Goal: Navigation & Orientation: Find specific page/section

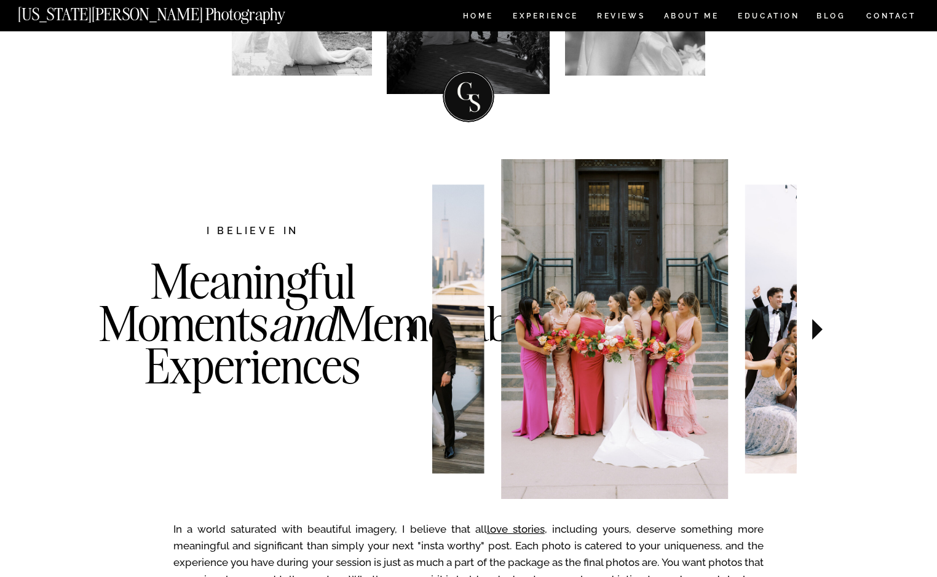
scroll to position [294, 0]
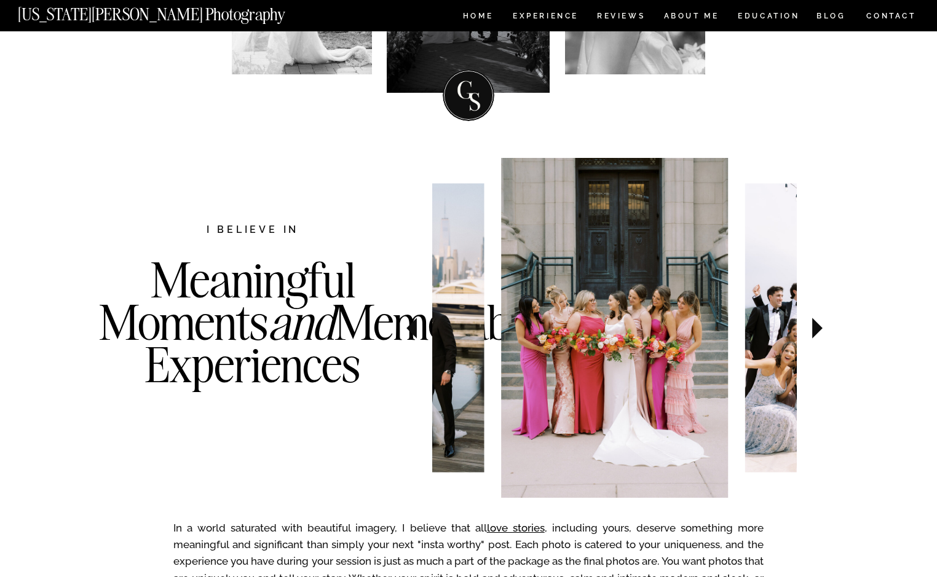
click at [819, 330] on icon at bounding box center [817, 328] width 10 height 21
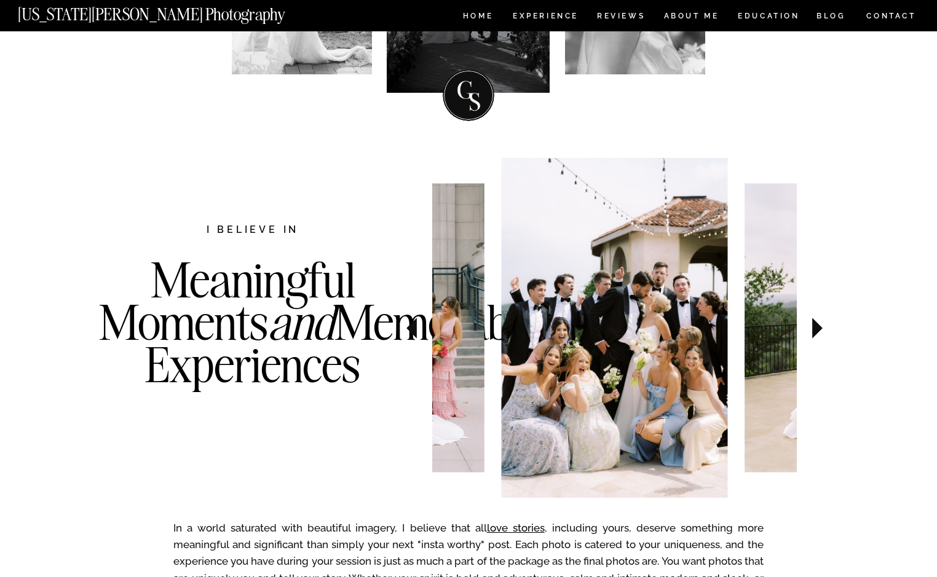
click at [819, 330] on icon at bounding box center [817, 328] width 10 height 21
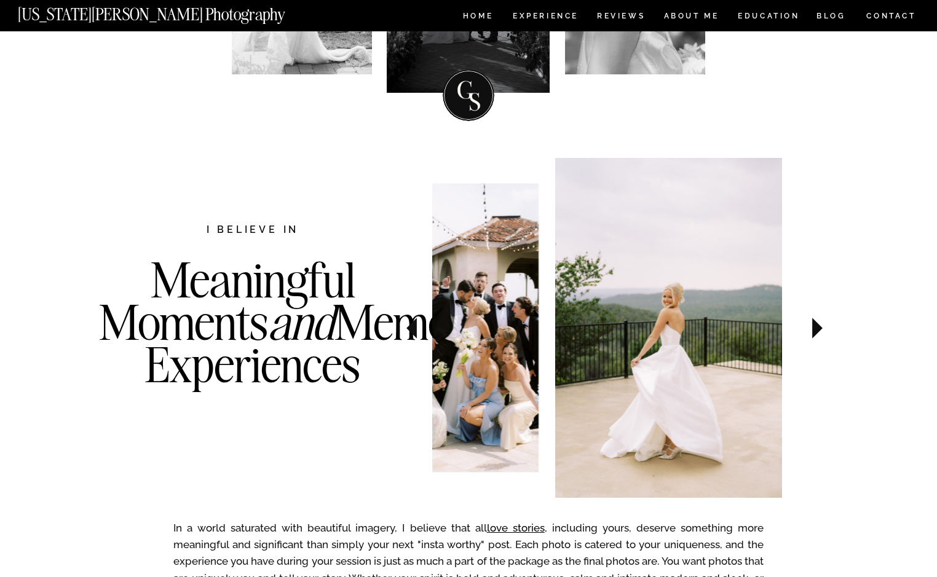
click at [819, 330] on icon at bounding box center [817, 328] width 10 height 21
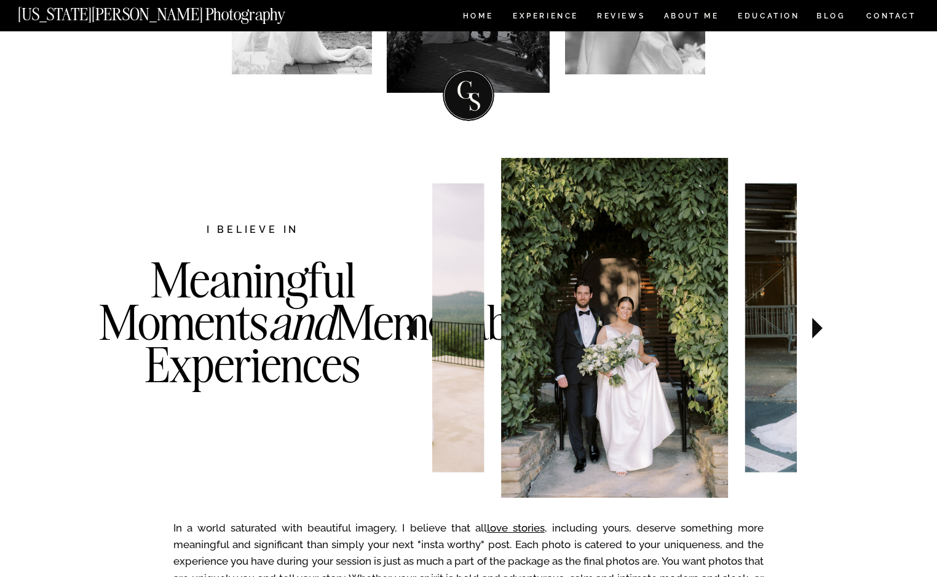
click at [819, 330] on icon at bounding box center [817, 328] width 10 height 21
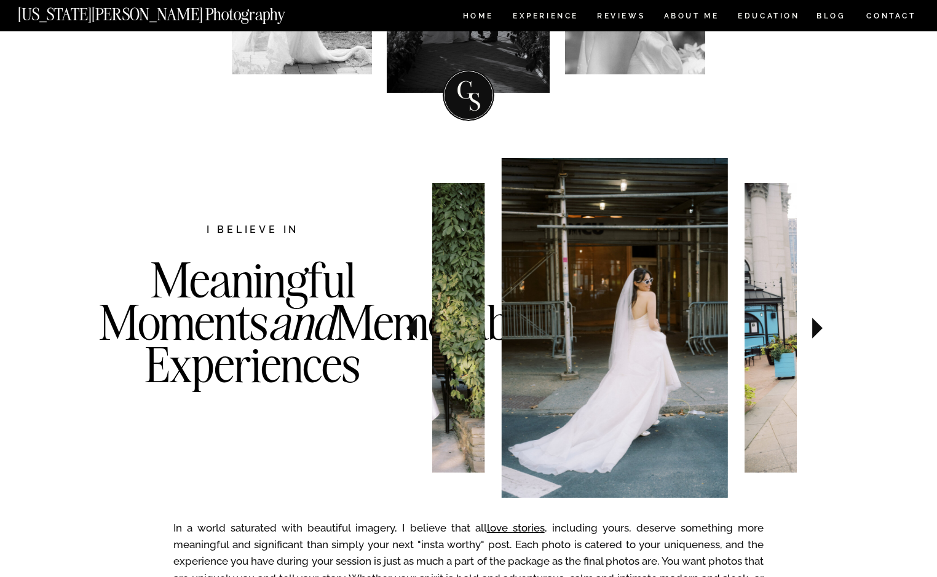
click at [819, 330] on icon at bounding box center [817, 328] width 10 height 21
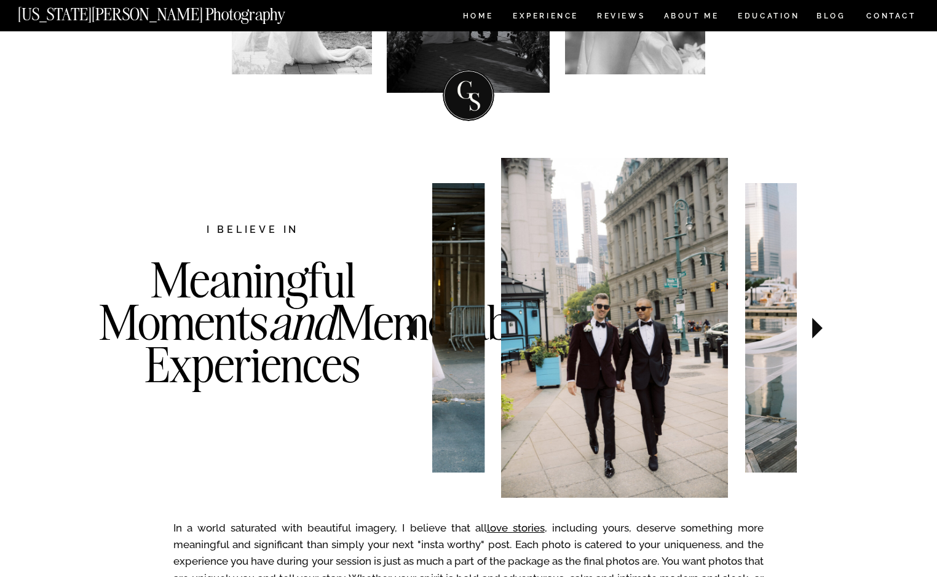
click at [819, 330] on icon at bounding box center [817, 328] width 10 height 21
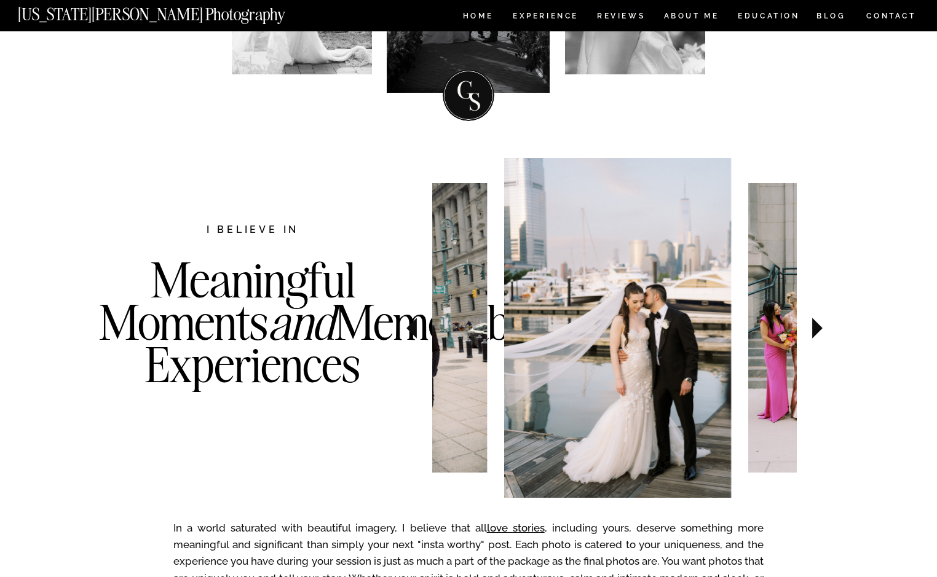
click at [819, 330] on icon at bounding box center [817, 328] width 10 height 21
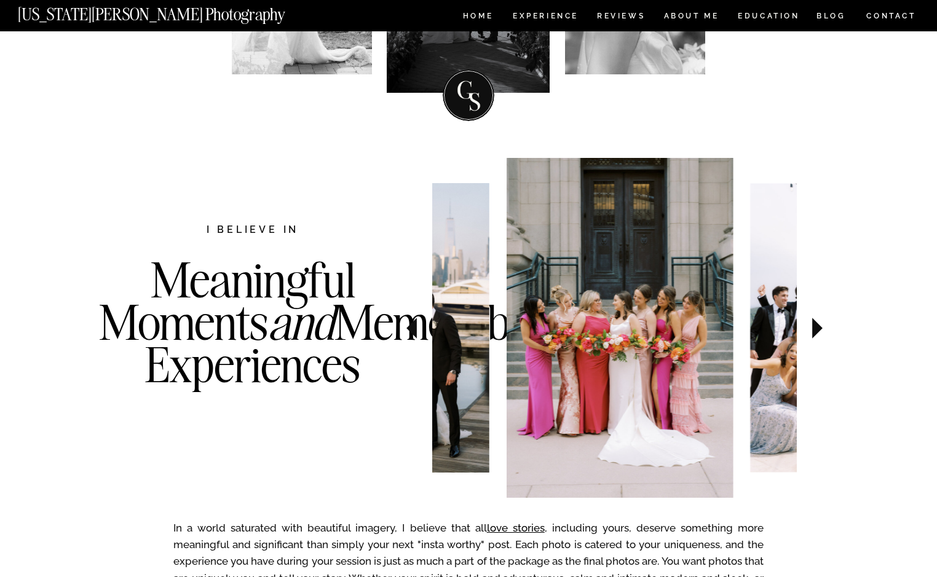
click at [819, 330] on icon at bounding box center [817, 328] width 10 height 21
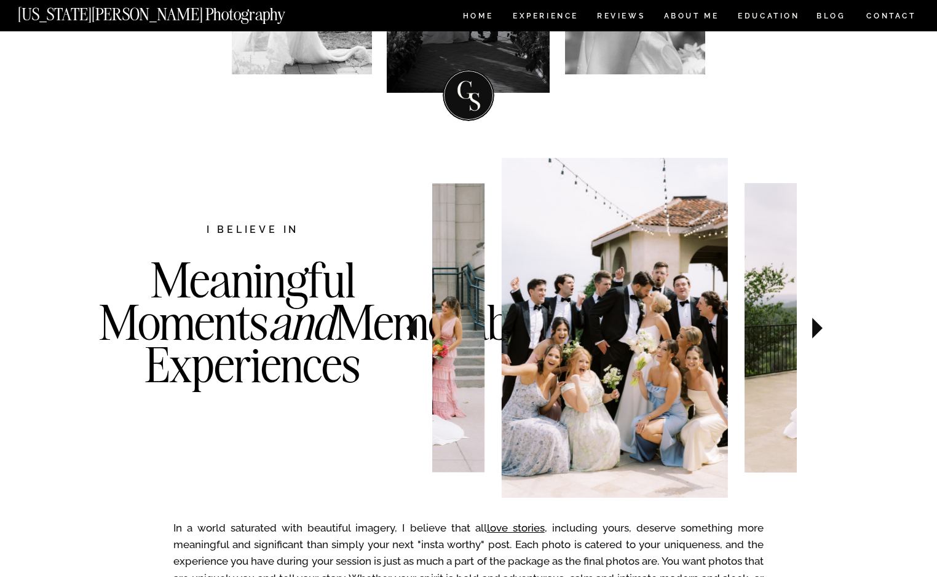
click at [819, 330] on icon at bounding box center [817, 328] width 10 height 21
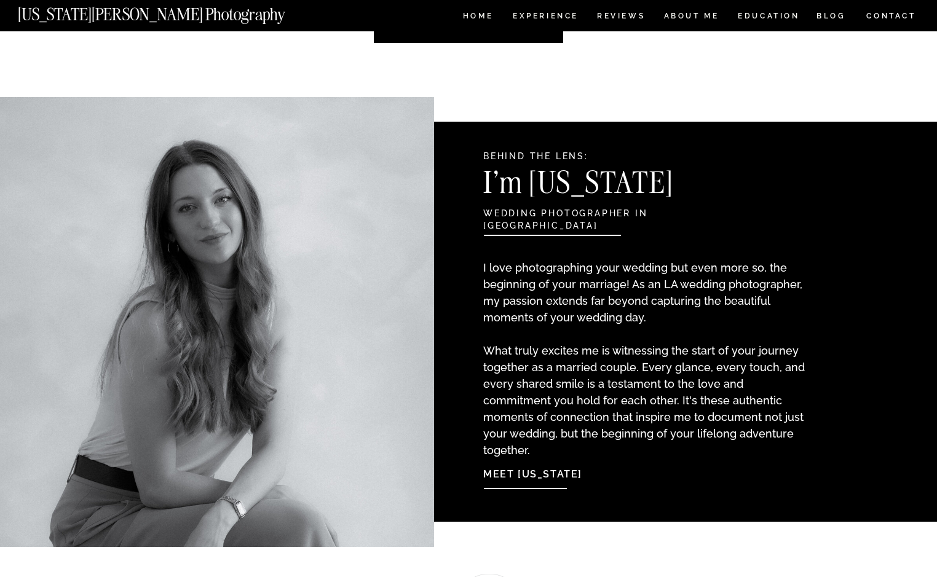
scroll to position [948, 0]
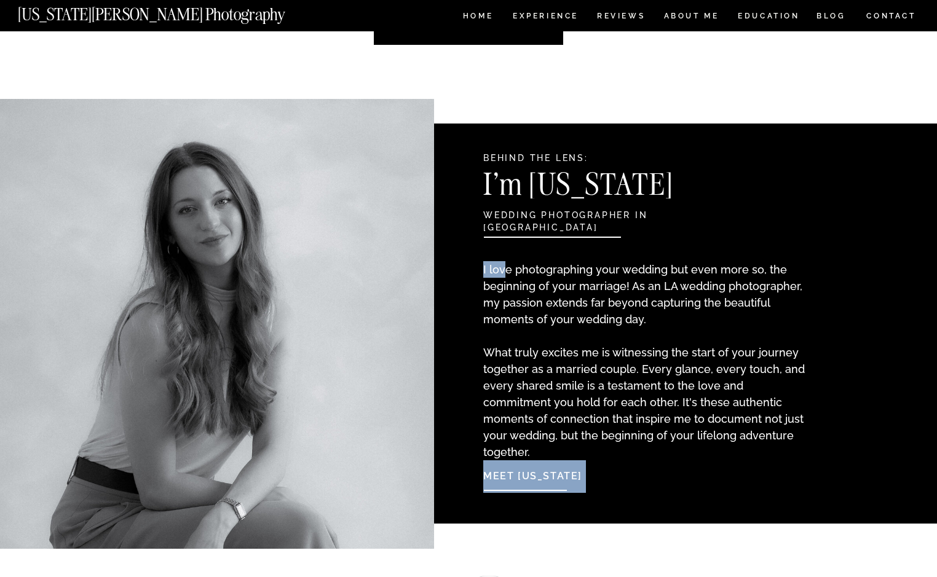
drag, startPoint x: 772, startPoint y: 436, endPoint x: 503, endPoint y: 274, distance: 313.8
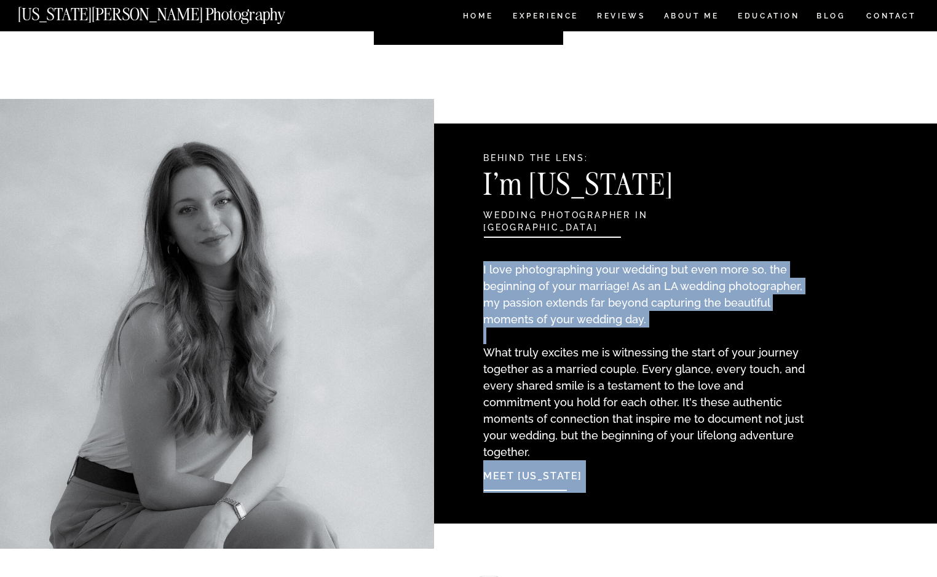
drag, startPoint x: 489, startPoint y: 354, endPoint x: 762, endPoint y: 442, distance: 287.3
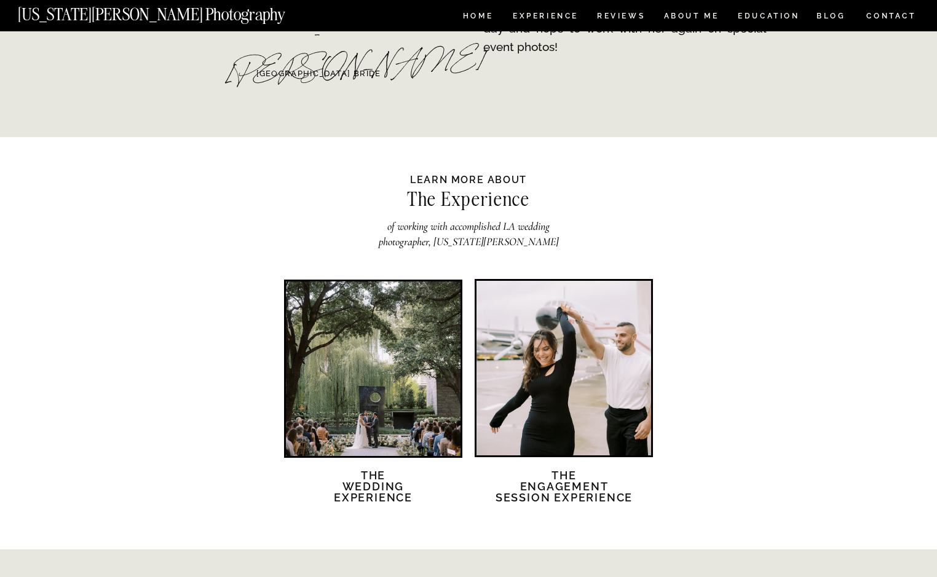
scroll to position [1954, 0]
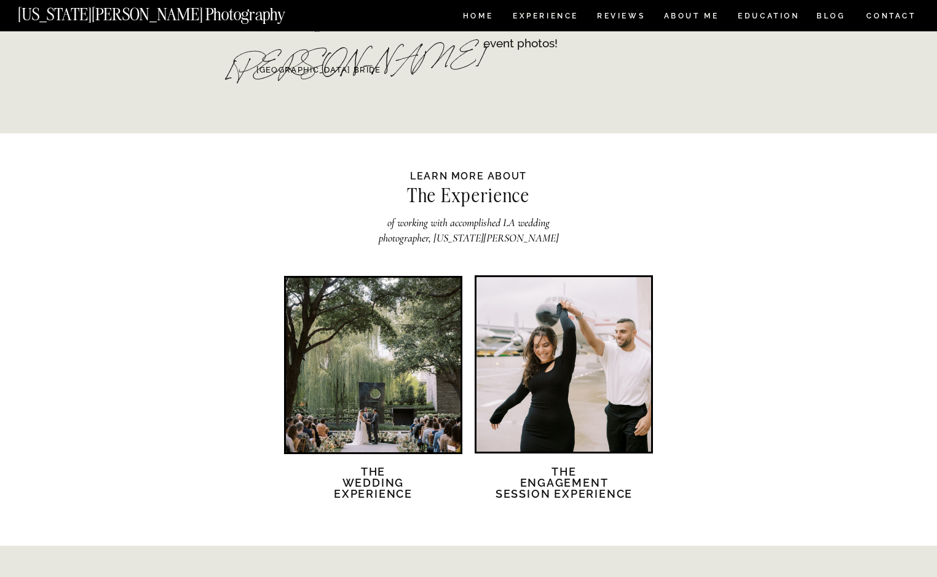
click at [407, 409] on div at bounding box center [373, 365] width 175 height 175
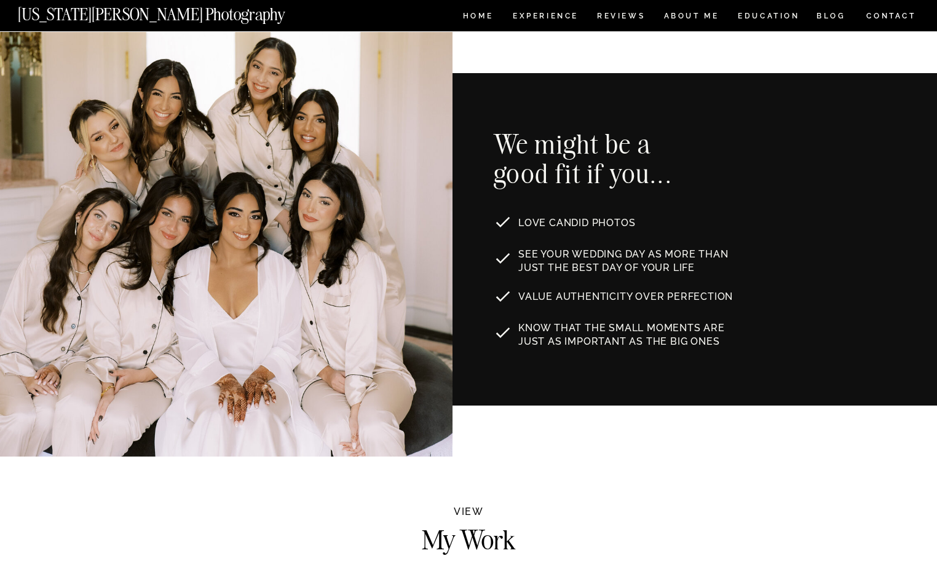
scroll to position [636, 0]
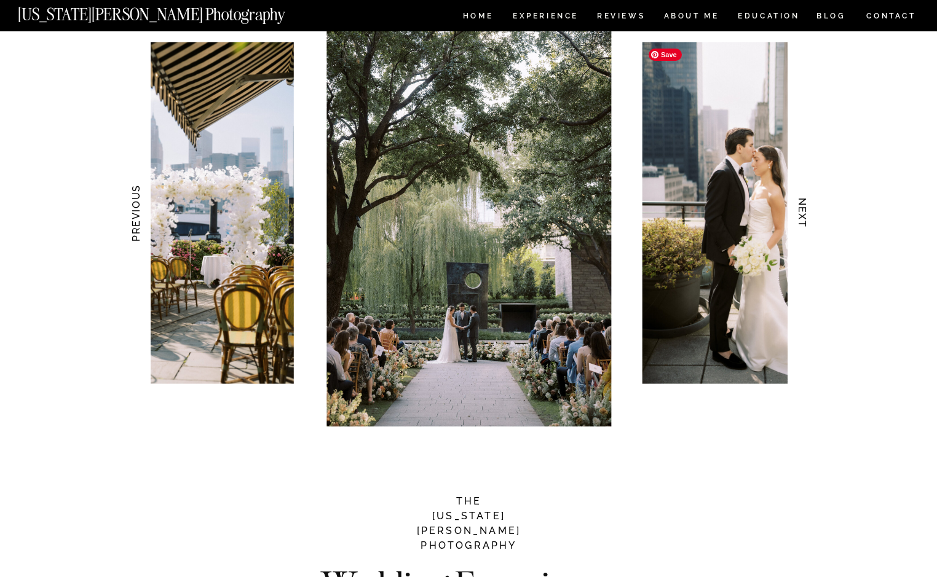
scroll to position [1210, 0]
click at [803, 210] on h3 "NEXT" at bounding box center [802, 213] width 13 height 77
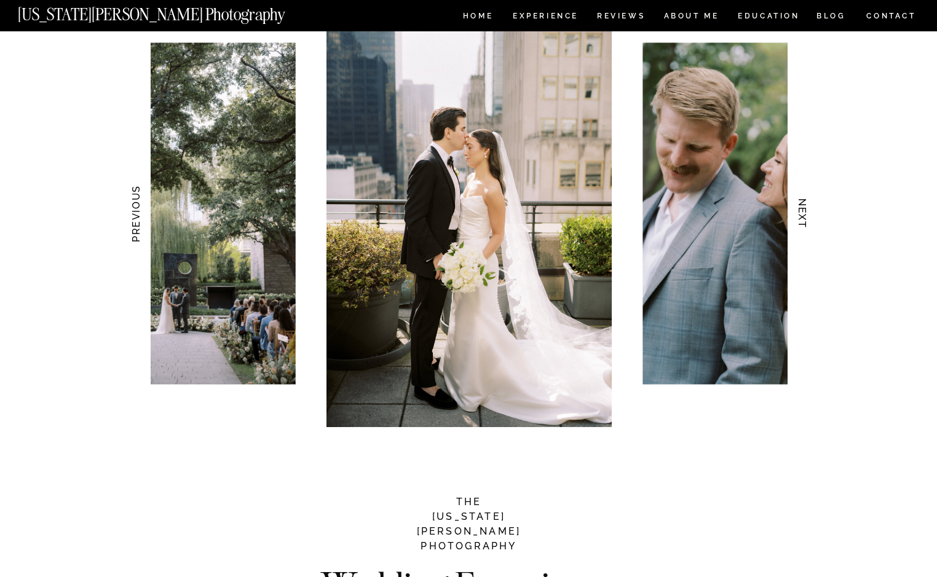
click at [803, 210] on h3 "NEXT" at bounding box center [802, 213] width 13 height 77
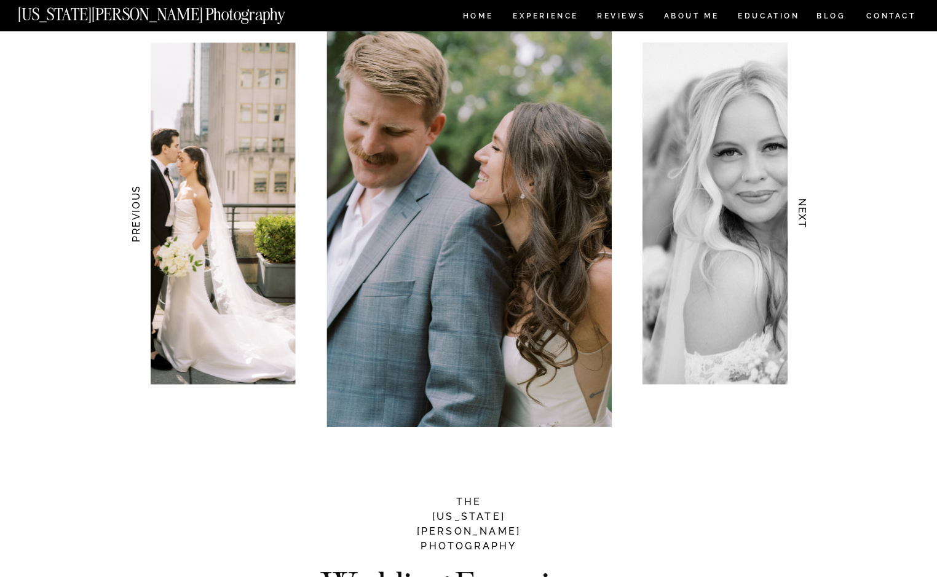
click at [803, 210] on h3 "NEXT" at bounding box center [802, 213] width 13 height 77
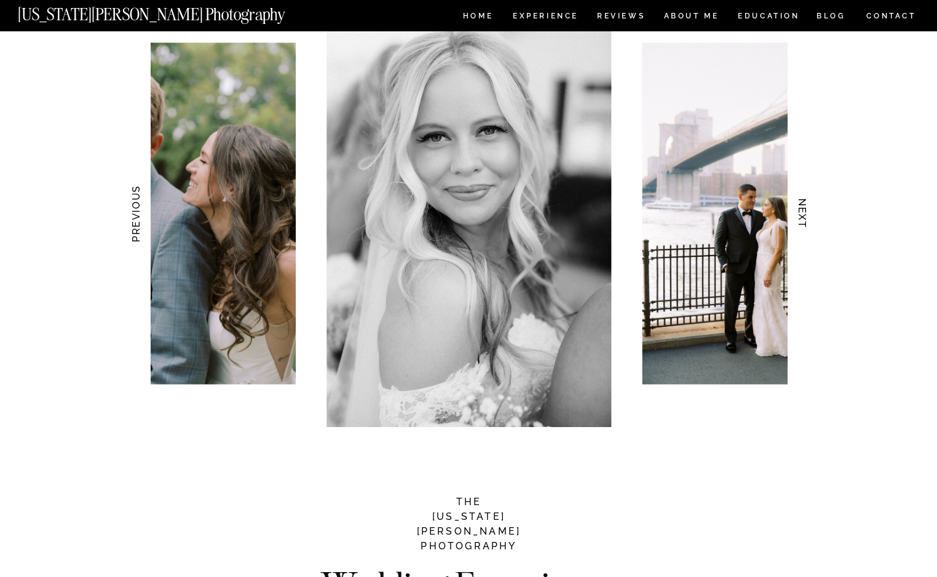
click at [803, 210] on h3 "NEXT" at bounding box center [802, 213] width 13 height 77
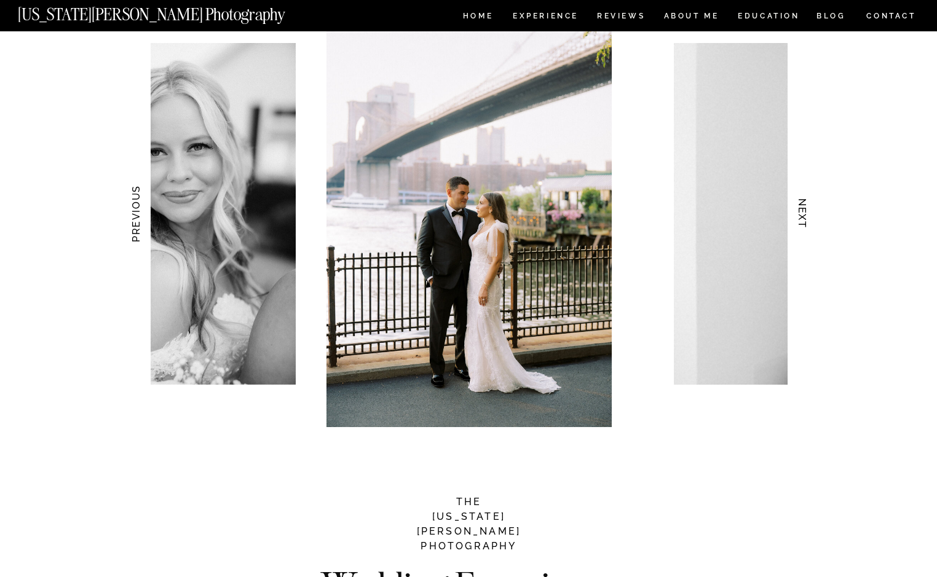
click at [803, 210] on h3 "NEXT" at bounding box center [802, 213] width 13 height 77
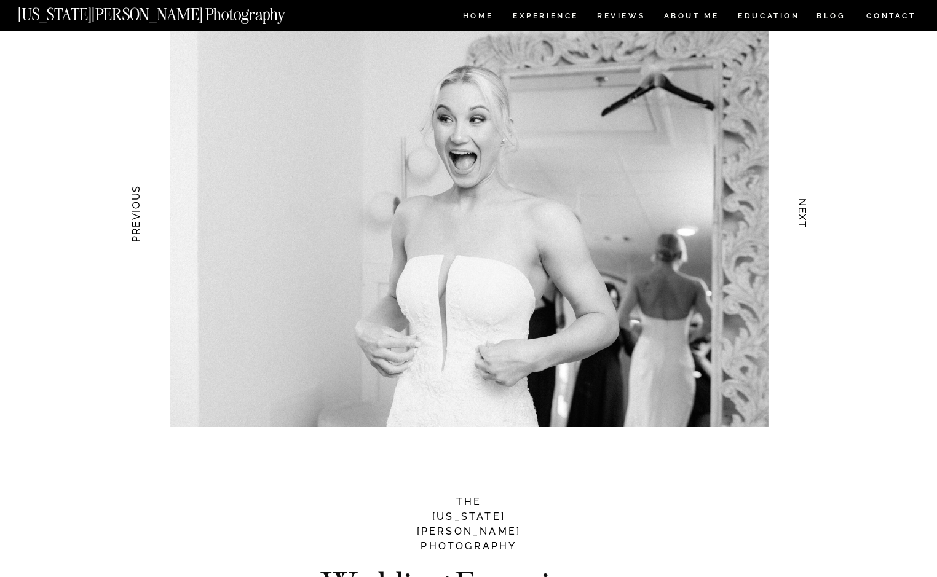
click at [803, 210] on h3 "NEXT" at bounding box center [802, 213] width 13 height 77
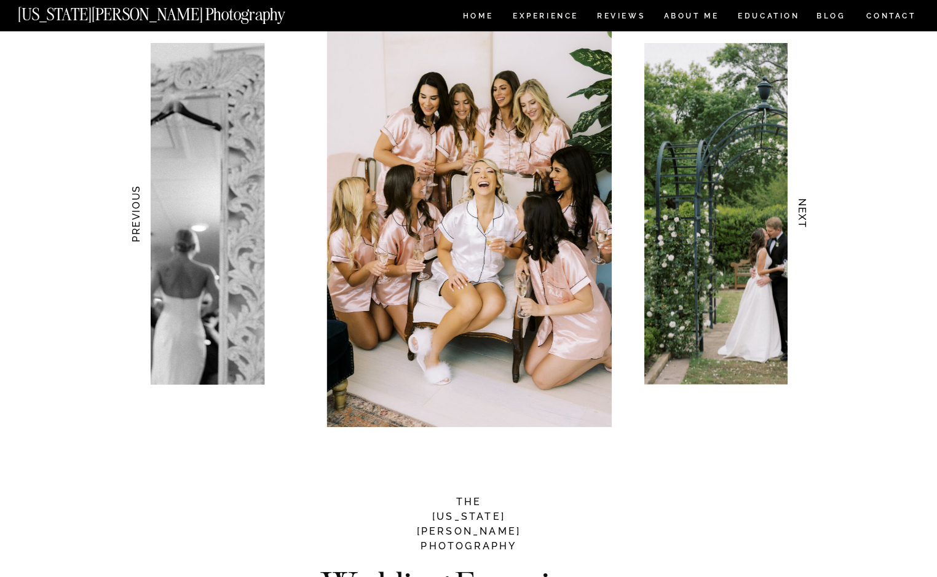
click at [803, 210] on h3 "NEXT" at bounding box center [802, 213] width 13 height 77
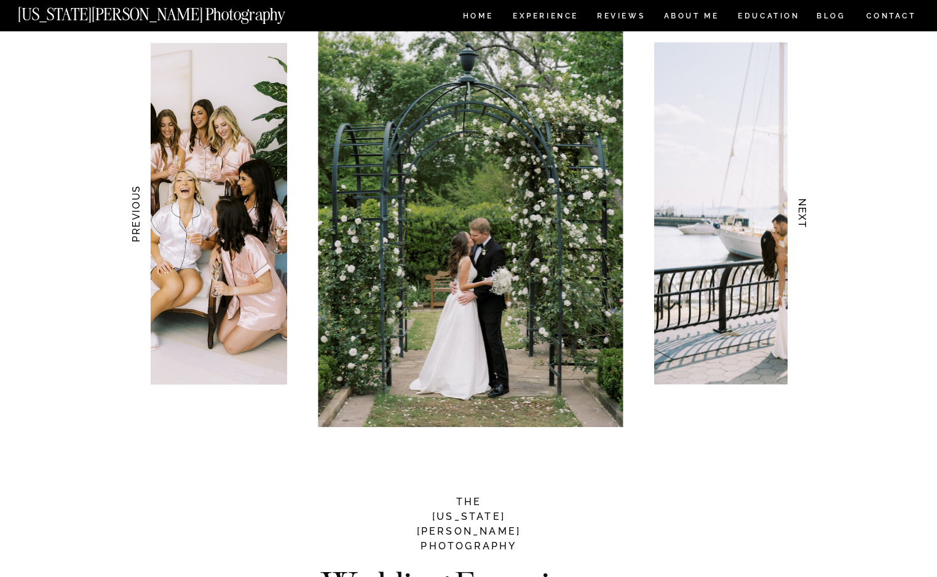
click at [803, 210] on h3 "NEXT" at bounding box center [802, 213] width 13 height 77
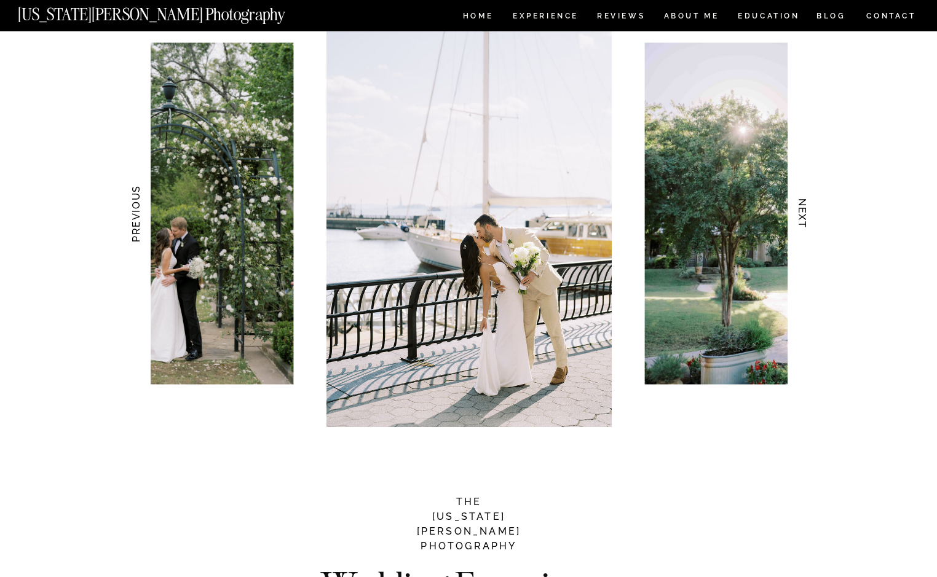
click at [803, 210] on h3 "NEXT" at bounding box center [802, 213] width 13 height 77
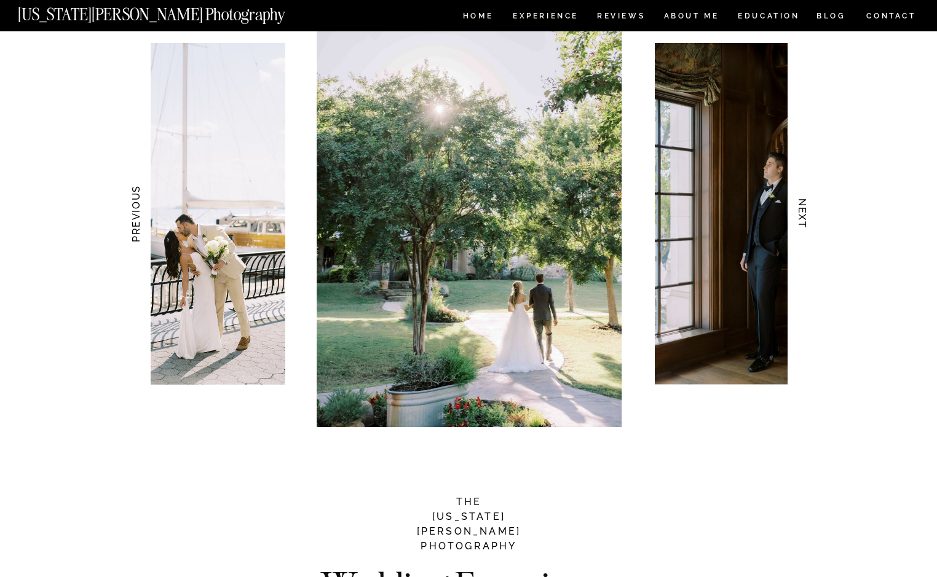
click at [804, 213] on h3 "NEXT" at bounding box center [802, 213] width 13 height 77
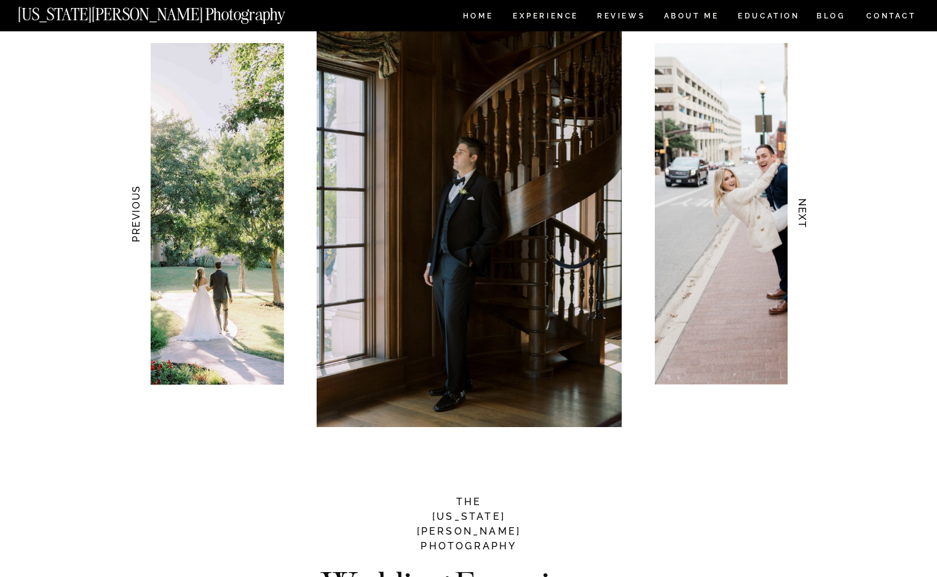
click at [804, 213] on h3 "NEXT" at bounding box center [802, 213] width 13 height 77
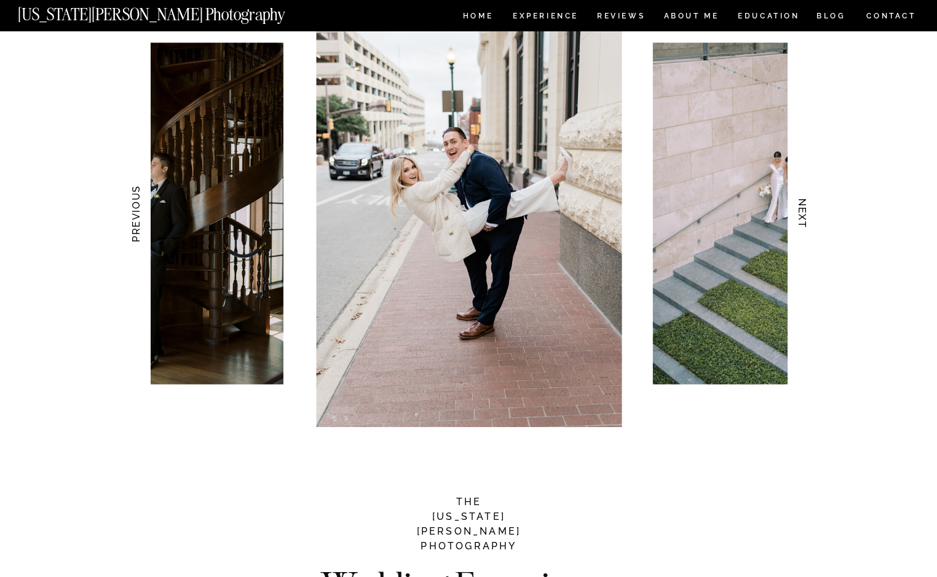
click at [804, 215] on h3 "NEXT" at bounding box center [802, 213] width 13 height 77
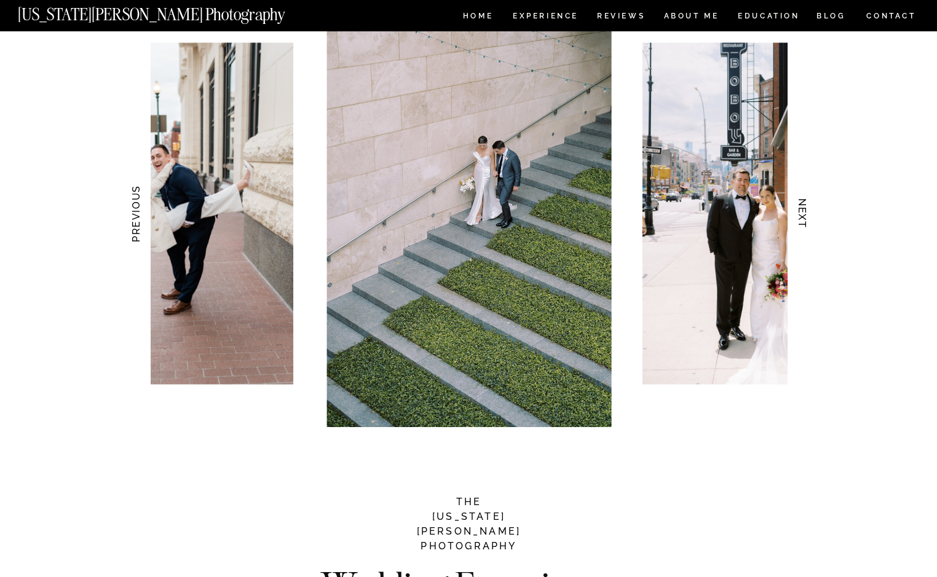
click at [804, 215] on h3 "NEXT" at bounding box center [802, 213] width 13 height 77
